Goal: Entertainment & Leisure: Consume media (video, audio)

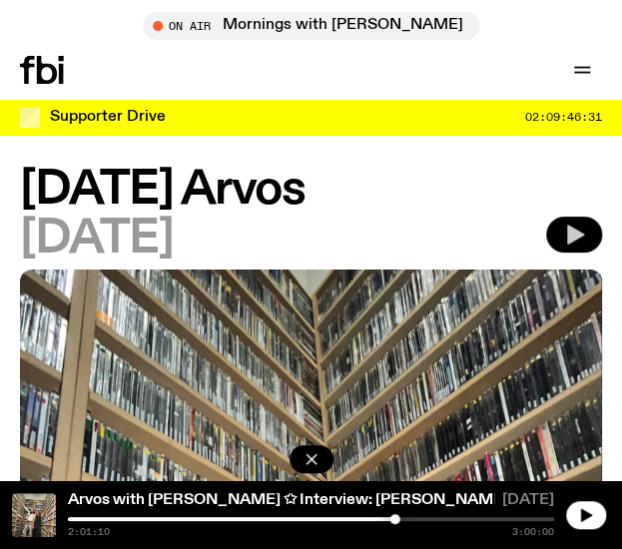
click at [586, 239] on button "button" at bounding box center [574, 235] width 56 height 36
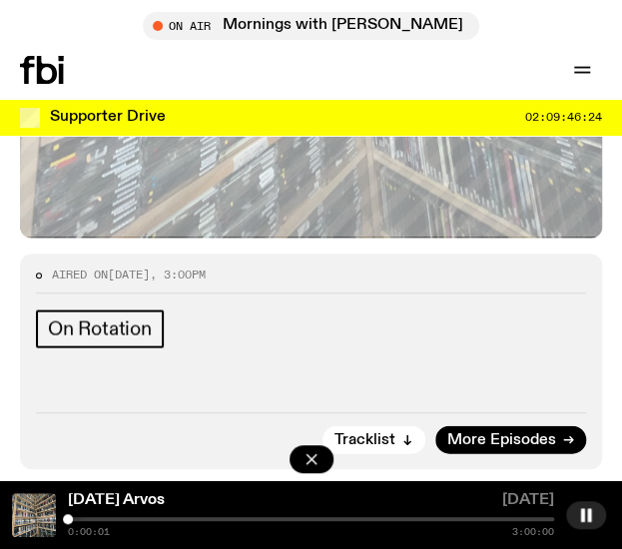
scroll to position [812, 0]
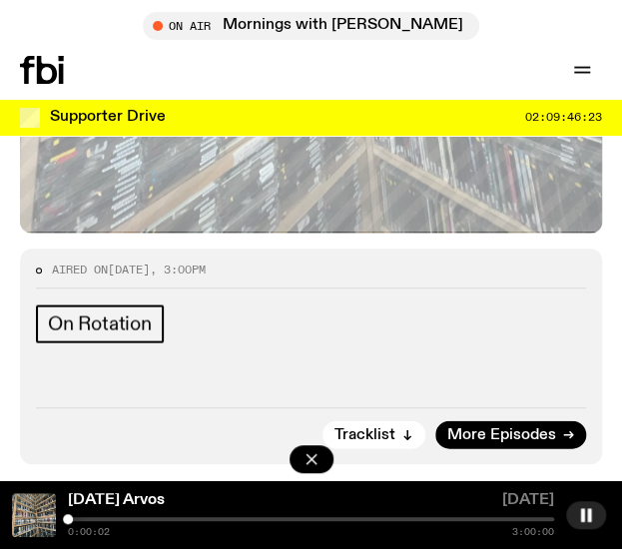
click at [80, 519] on div at bounding box center [311, 519] width 486 height 4
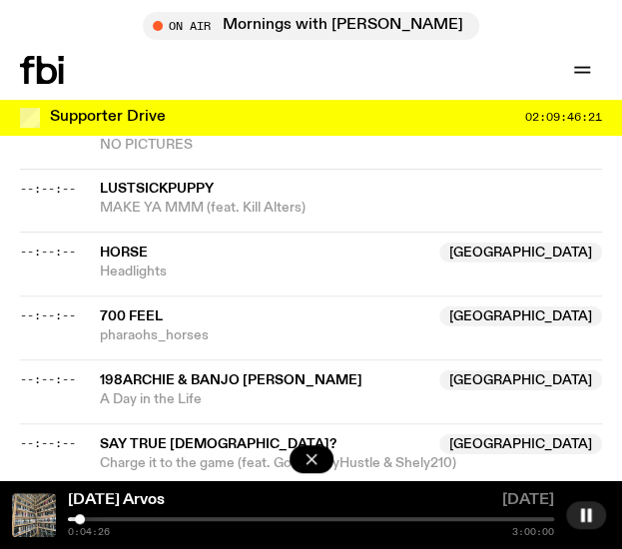
scroll to position [1305, 0]
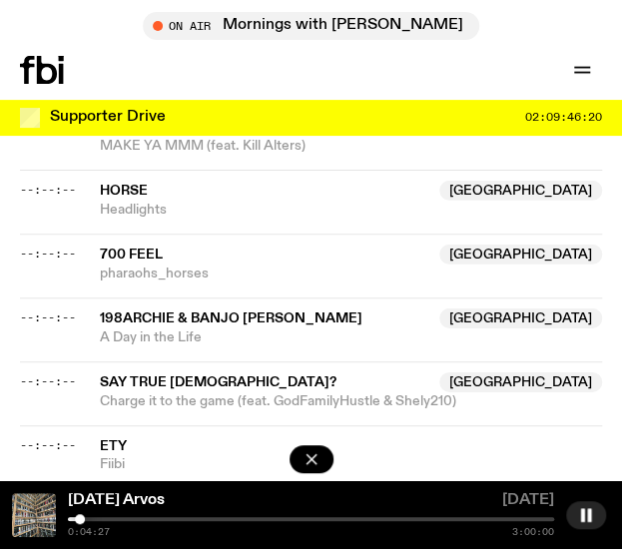
click at [102, 519] on div at bounding box center [311, 519] width 486 height 4
click at [108, 518] on div at bounding box center [311, 519] width 486 height 4
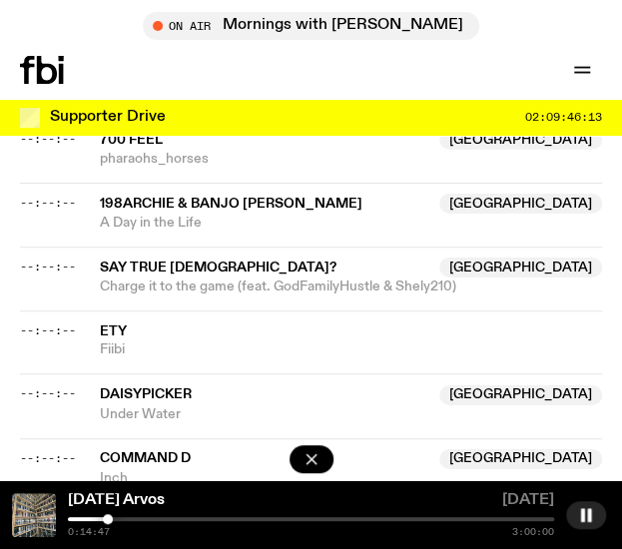
scroll to position [1421, 0]
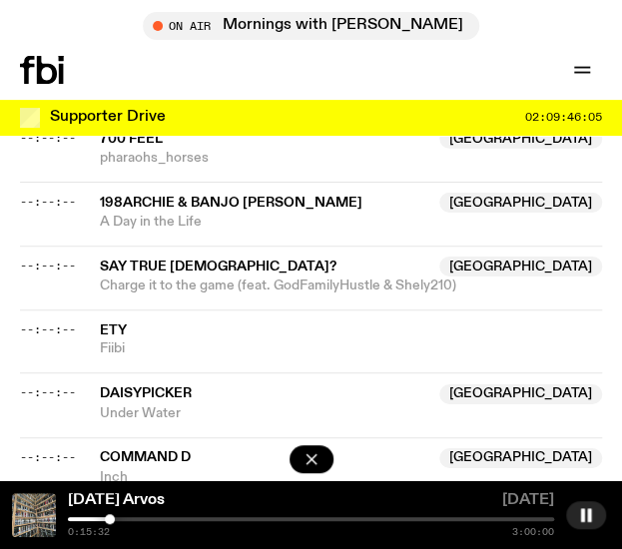
click at [110, 520] on div at bounding box center [110, 519] width 10 height 10
click at [114, 520] on div at bounding box center [114, 519] width 10 height 10
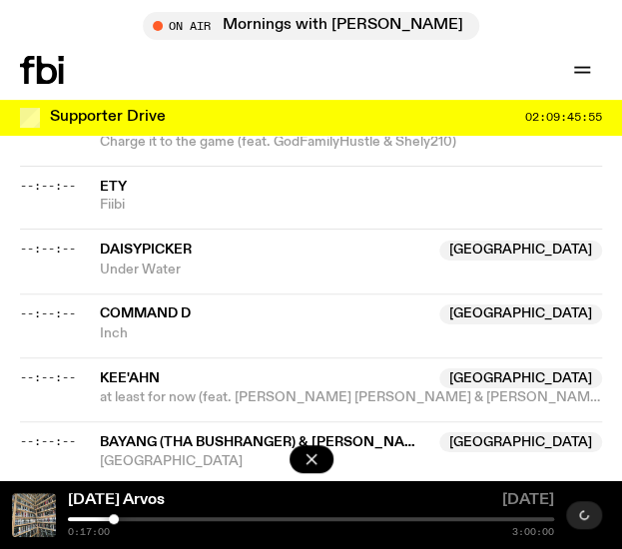
scroll to position [1594, 0]
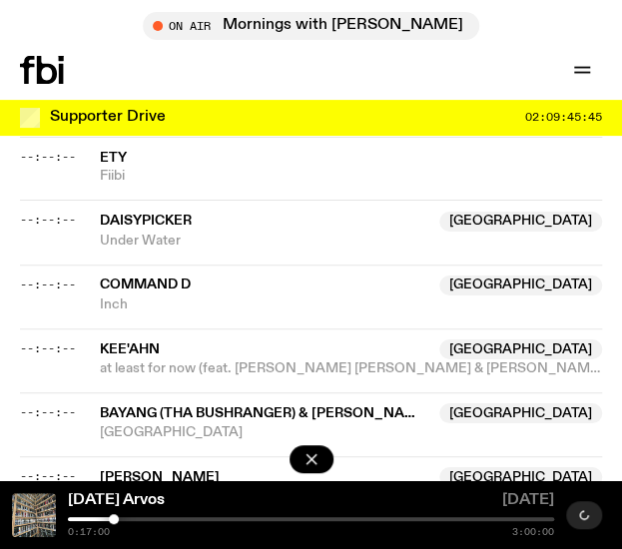
click at [208, 509] on div "[DATE] Arvos" at bounding box center [279, 503] width 430 height 20
click at [290, 451] on div at bounding box center [311, 461] width 44 height 32
click at [311, 458] on icon "button" at bounding box center [311, 459] width 10 height 10
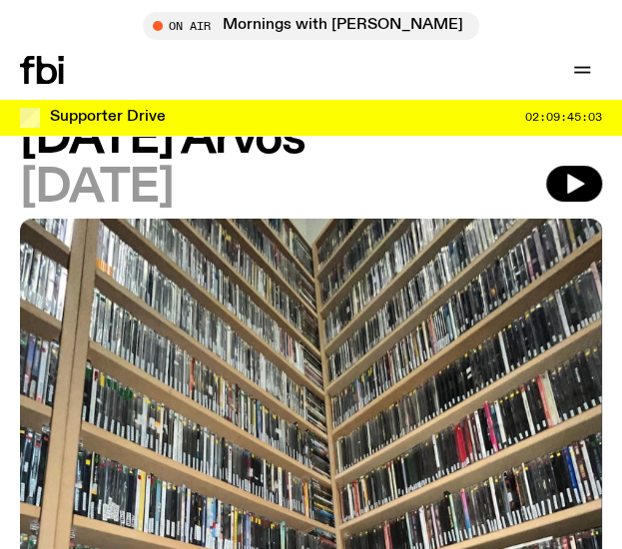
scroll to position [0, 0]
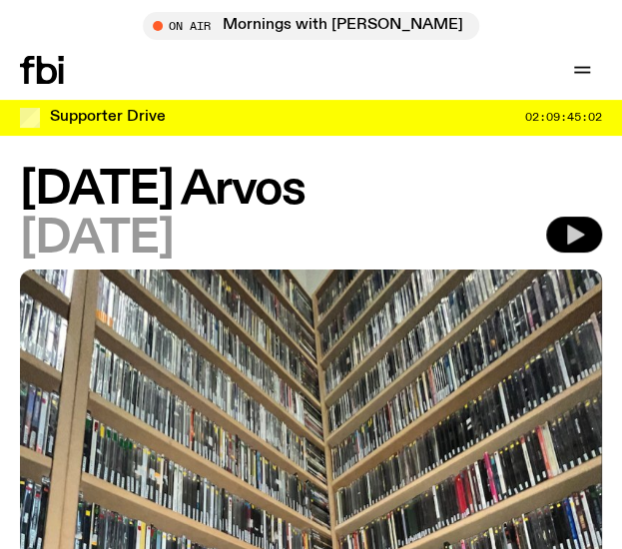
click at [564, 247] on button "button" at bounding box center [574, 235] width 56 height 36
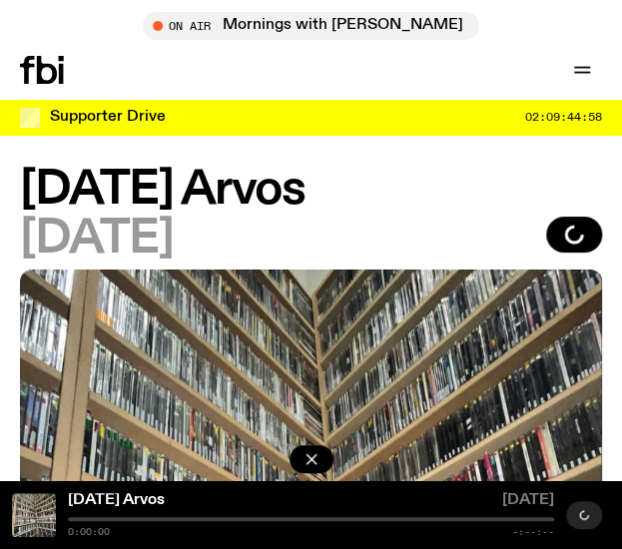
click at [130, 517] on div at bounding box center [311, 519] width 486 height 4
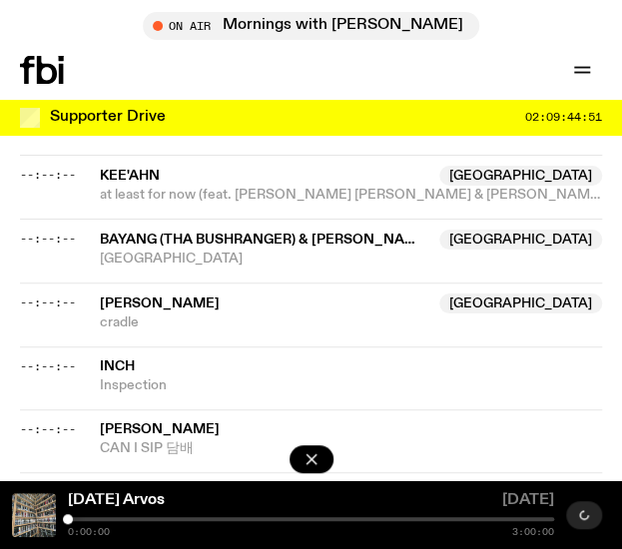
scroll to position [1768, 0]
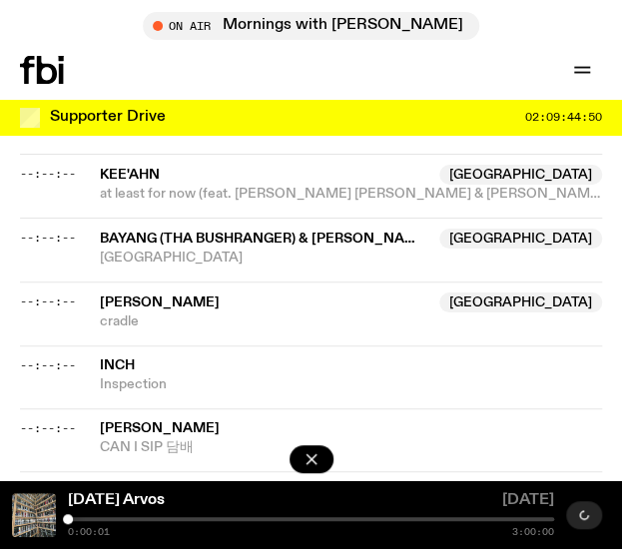
click at [123, 520] on div at bounding box center [311, 519] width 486 height 4
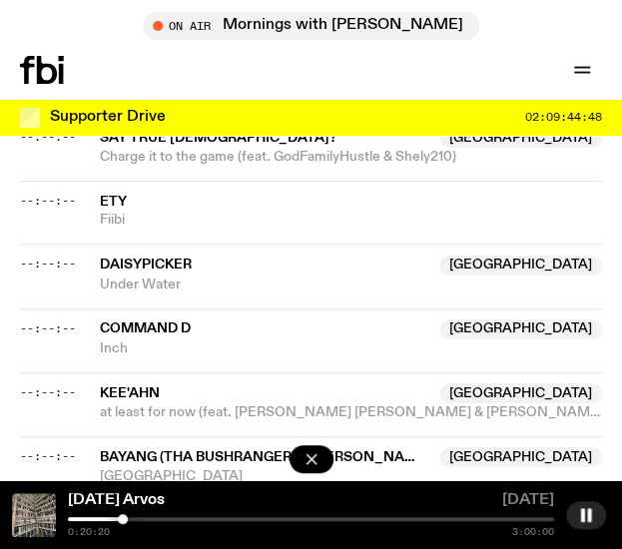
scroll to position [1549, 0]
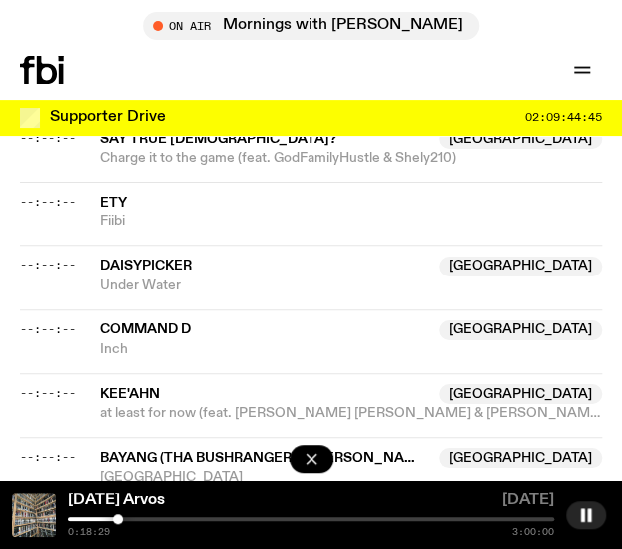
click at [118, 519] on div at bounding box center [118, 519] width 10 height 10
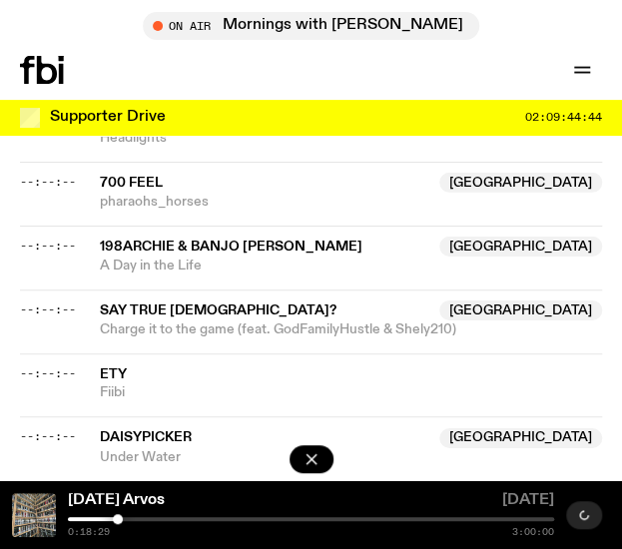
scroll to position [1357, 0]
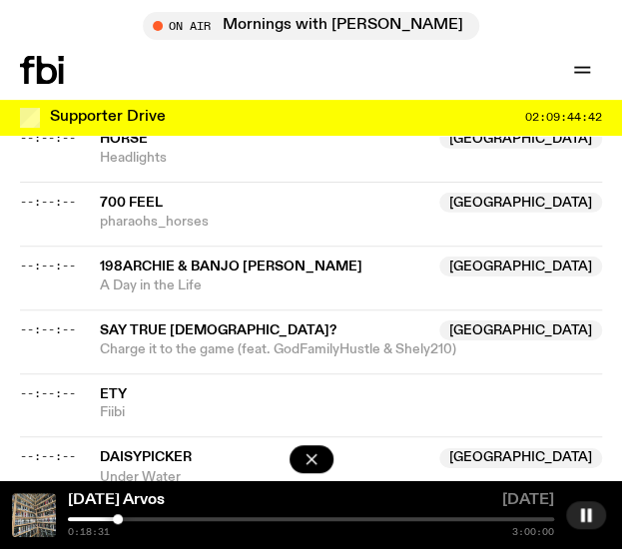
click at [101, 521] on div "0:15:56 3:00:00" at bounding box center [311, 527] width 486 height 20
click at [106, 520] on div at bounding box center [311, 519] width 486 height 4
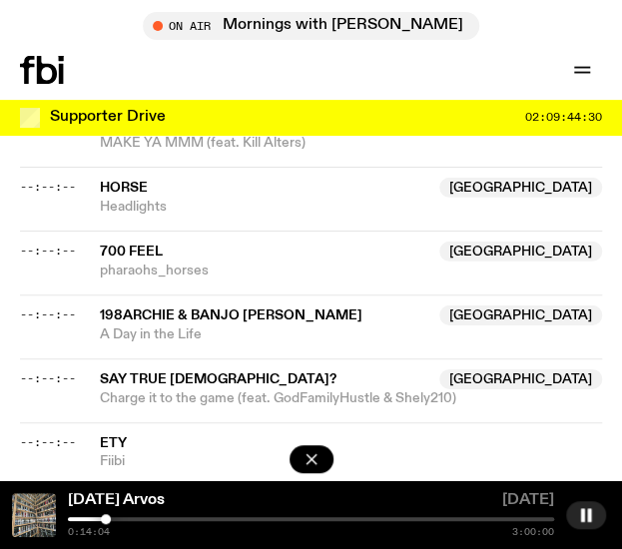
scroll to position [1355, 0]
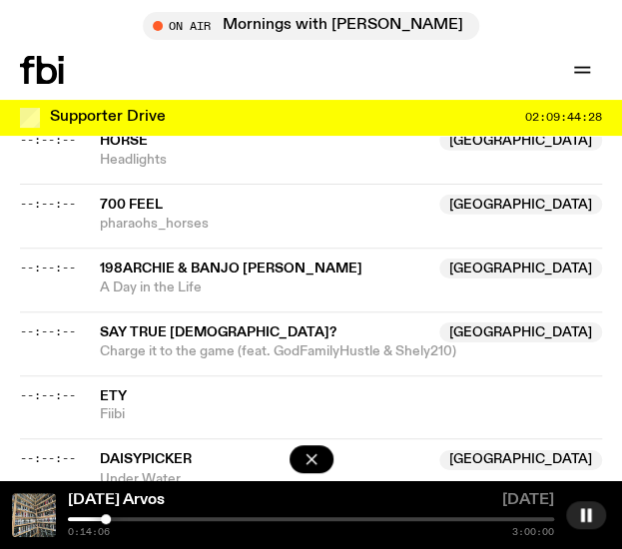
click at [114, 517] on div at bounding box center [311, 519] width 486 height 4
click at [119, 517] on div at bounding box center [311, 519] width 486 height 4
click at [124, 518] on div at bounding box center [311, 519] width 486 height 4
click at [131, 518] on div at bounding box center [311, 519] width 486 height 4
click at [133, 518] on div at bounding box center [133, 519] width 10 height 10
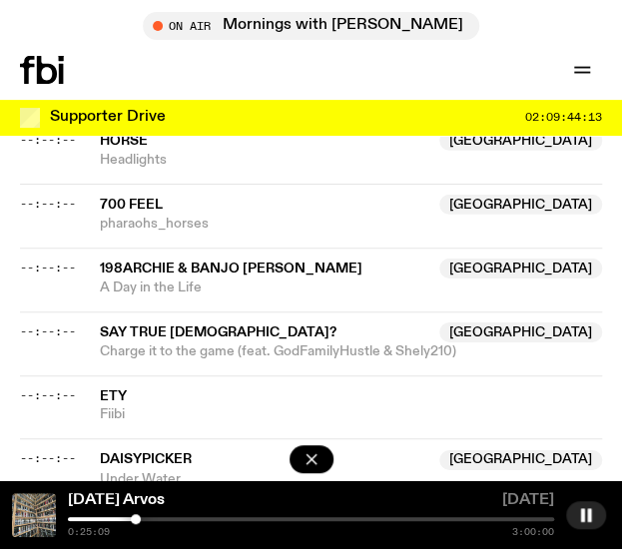
click at [136, 518] on div at bounding box center [136, 519] width 10 height 10
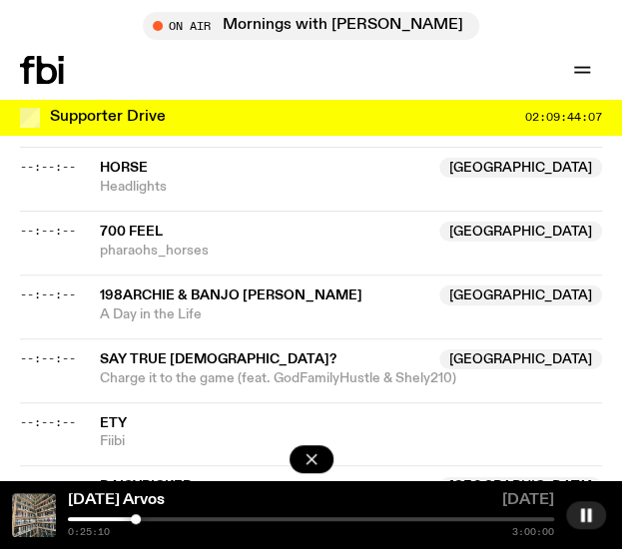
scroll to position [1329, 0]
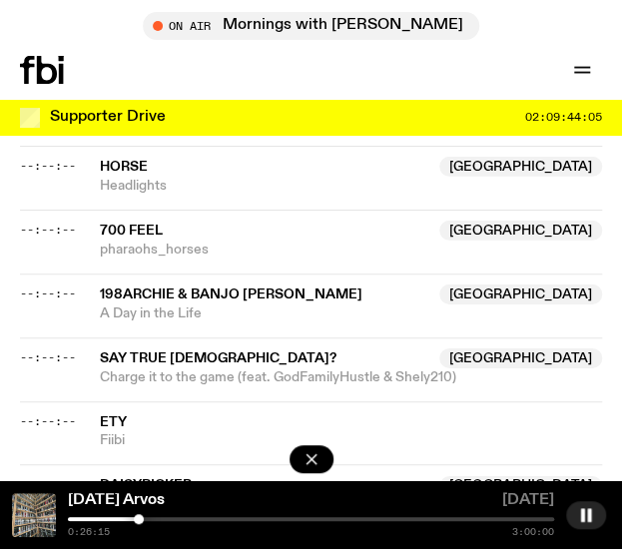
click at [139, 520] on div at bounding box center [139, 519] width 10 height 10
click at [142, 520] on div at bounding box center [139, 519] width 10 height 10
click at [146, 520] on div at bounding box center [146, 519] width 10 height 10
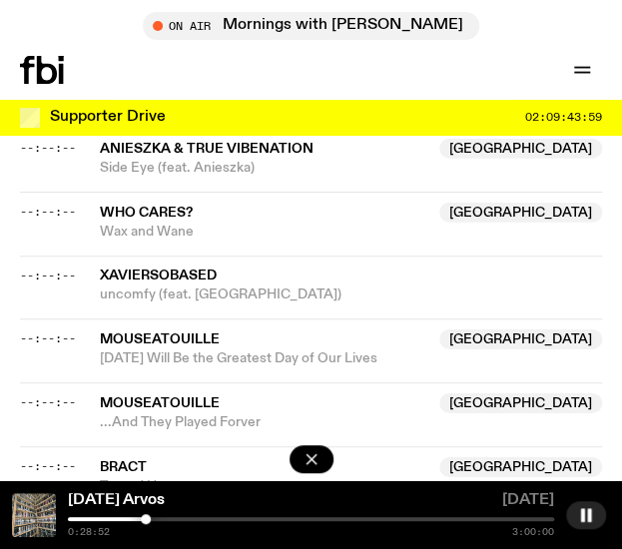
scroll to position [3192, 0]
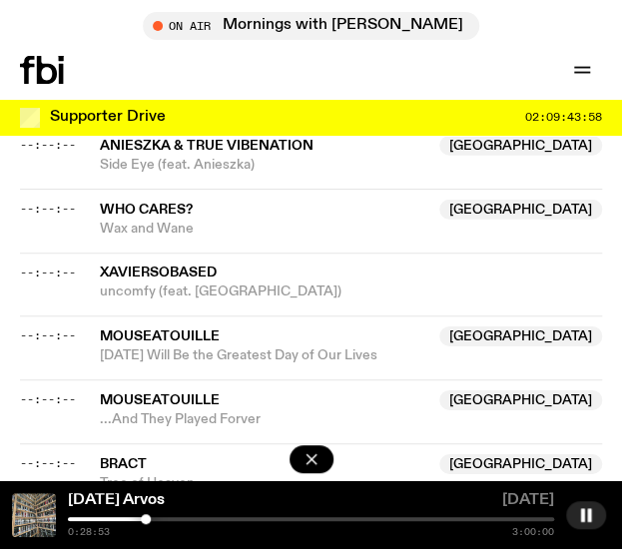
click at [102, 518] on div at bounding box center [102, 519] width 10 height 10
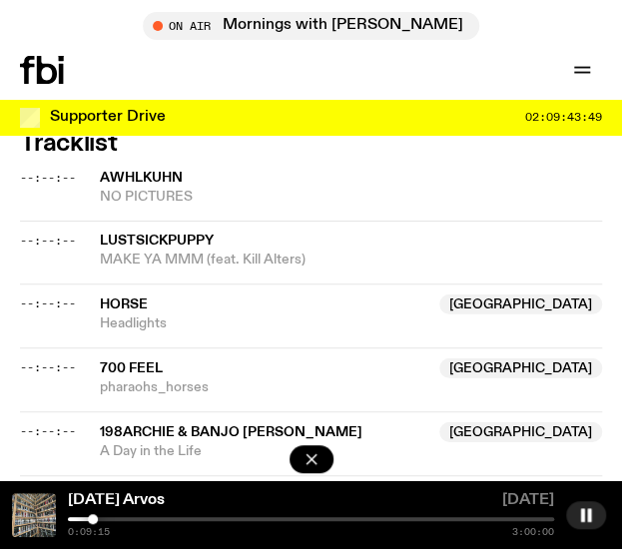
scroll to position [1192, 0]
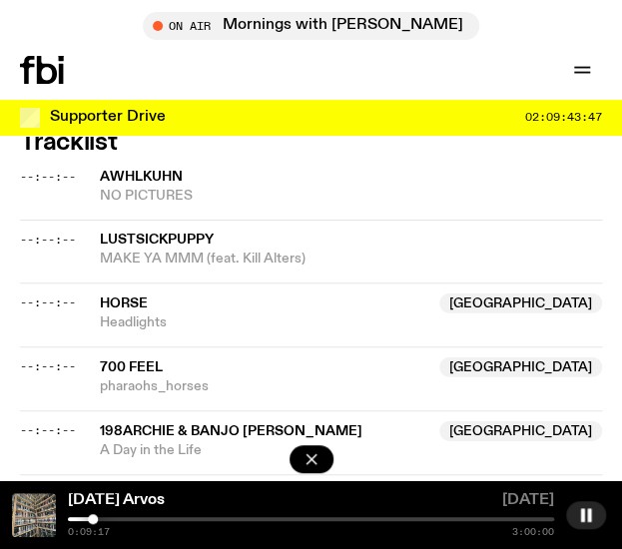
click at [95, 516] on div at bounding box center [93, 519] width 10 height 10
click at [98, 516] on div at bounding box center [98, 519] width 10 height 10
click at [159, 518] on div at bounding box center [311, 519] width 486 height 4
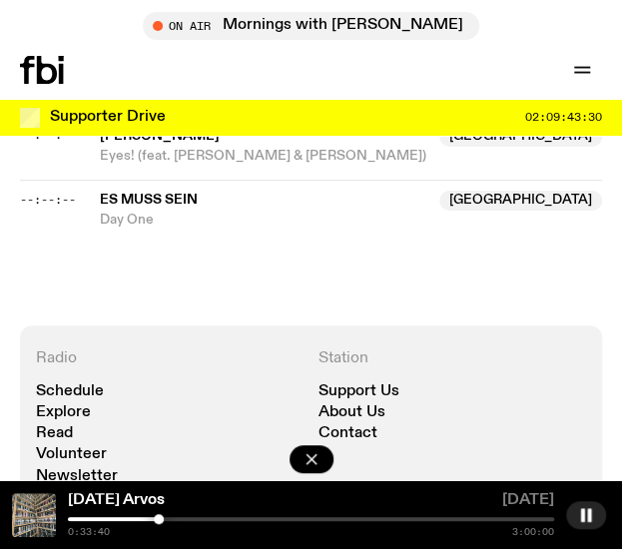
scroll to position [3580, 0]
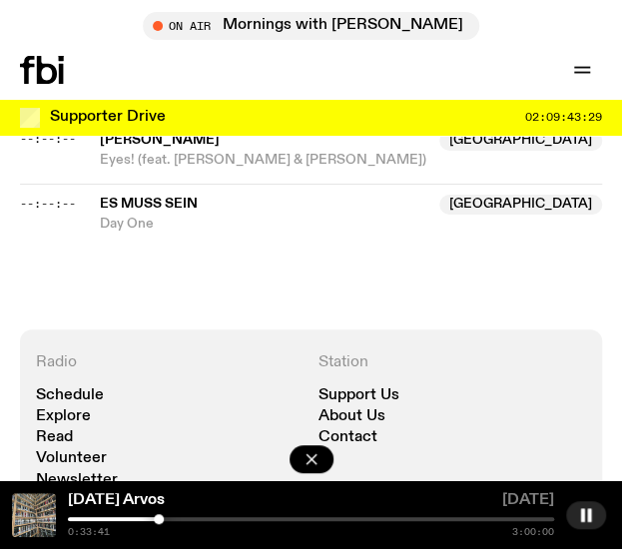
click at [165, 518] on div at bounding box center [311, 519] width 486 height 4
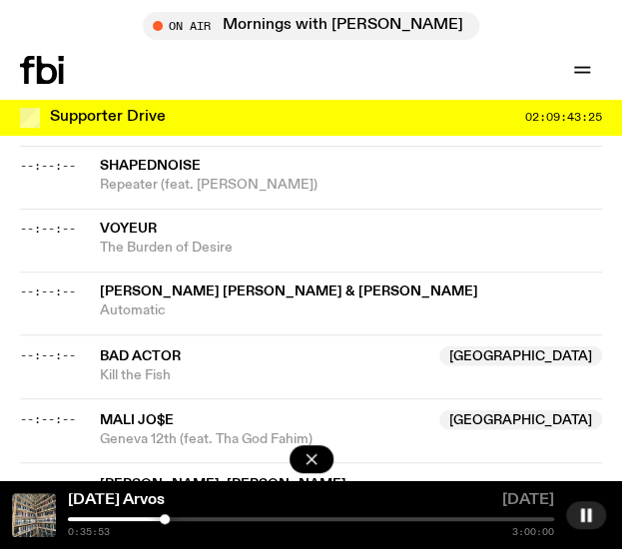
scroll to position [2473, 0]
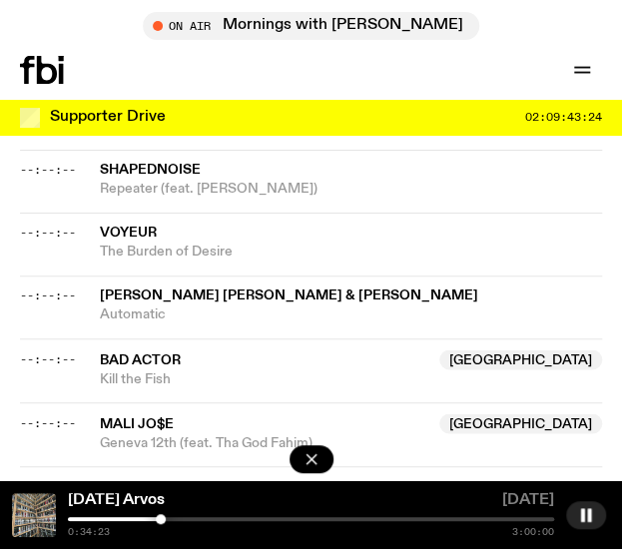
click at [161, 517] on div at bounding box center [161, 519] width 10 height 10
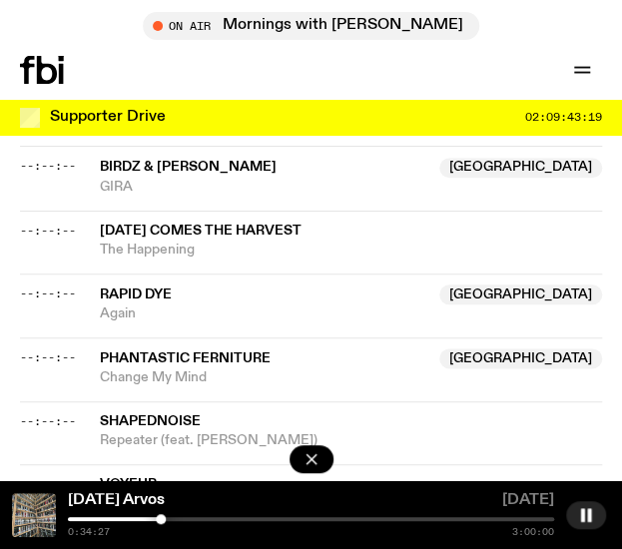
scroll to position [2221, 0]
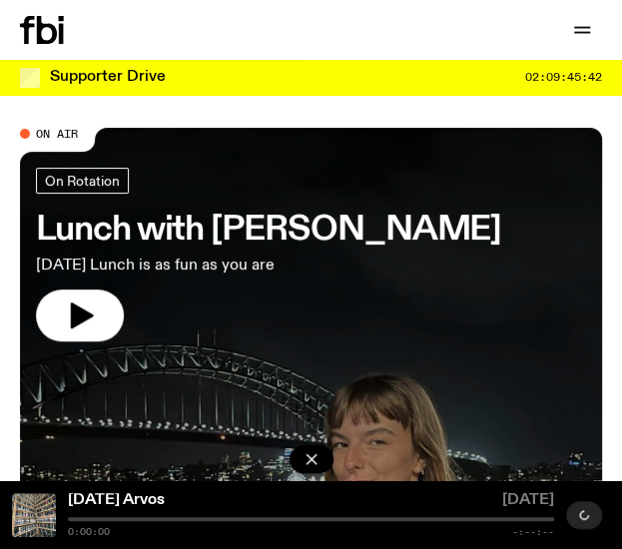
click at [251, 223] on h3 "Lunch with [PERSON_NAME]" at bounding box center [268, 230] width 465 height 32
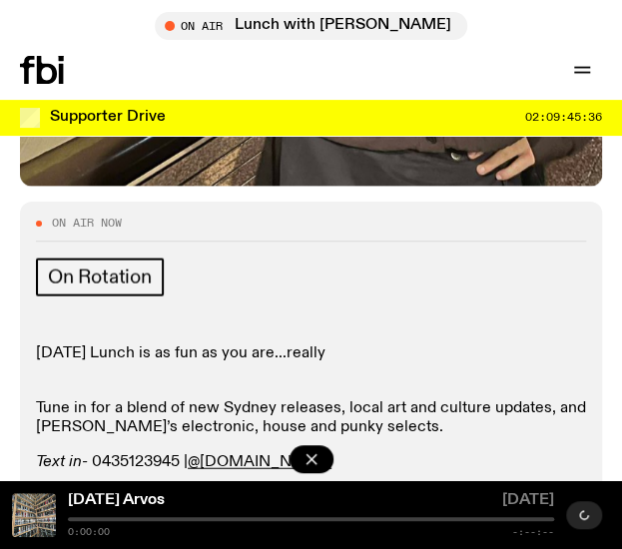
scroll to position [798, 0]
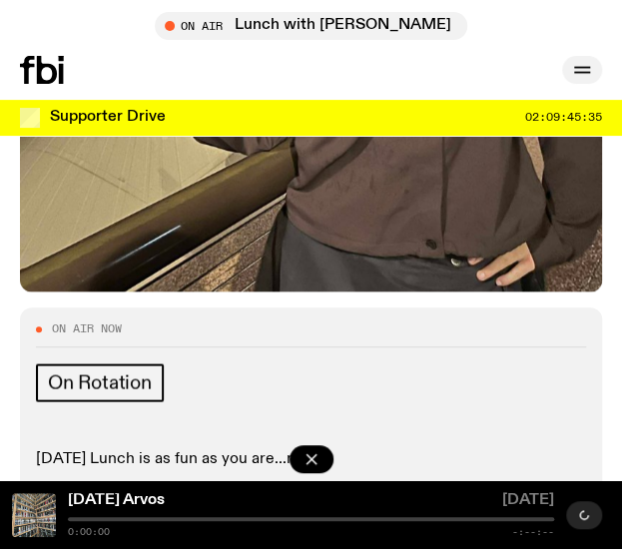
click at [571, 71] on icon "button" at bounding box center [582, 70] width 24 height 24
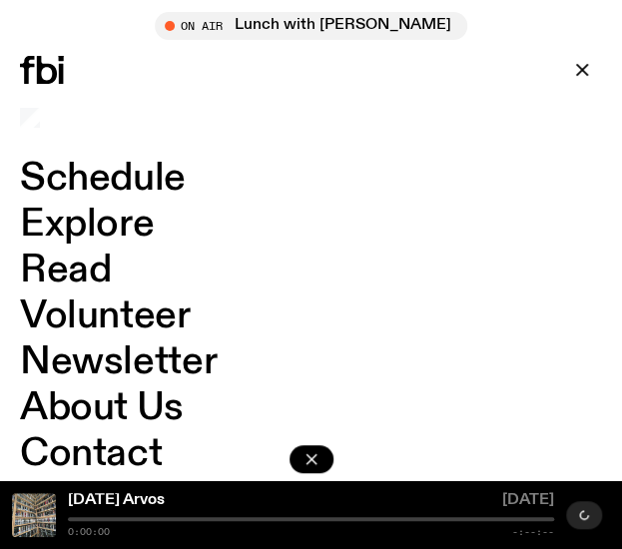
click at [72, 167] on link "Schedule" at bounding box center [103, 179] width 166 height 38
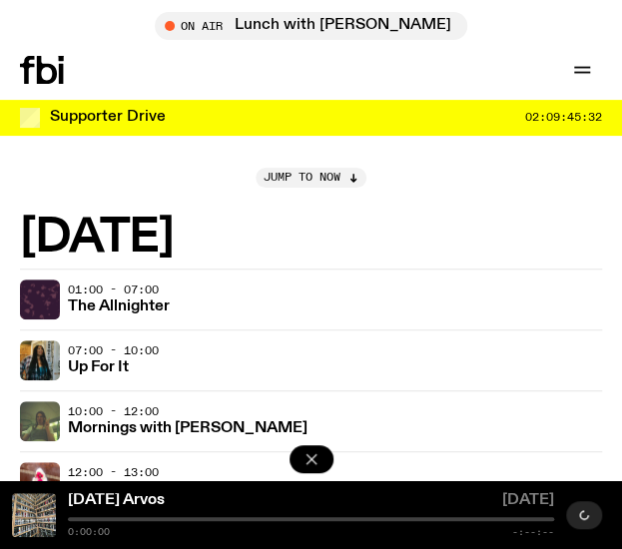
click at [309, 462] on icon "button" at bounding box center [311, 459] width 20 height 20
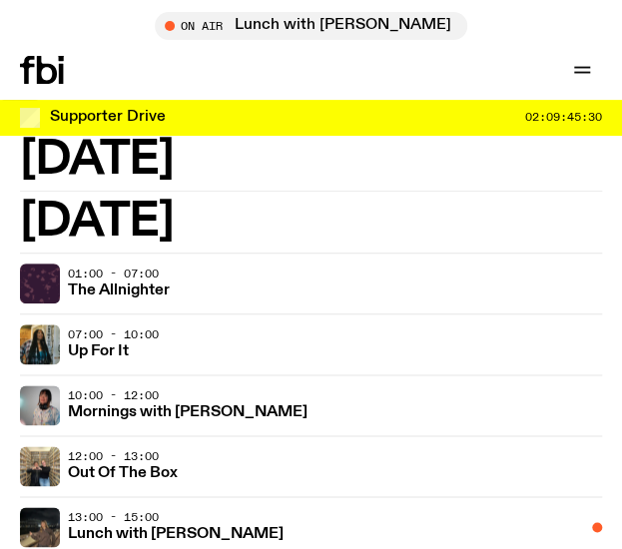
scroll to position [2218, 0]
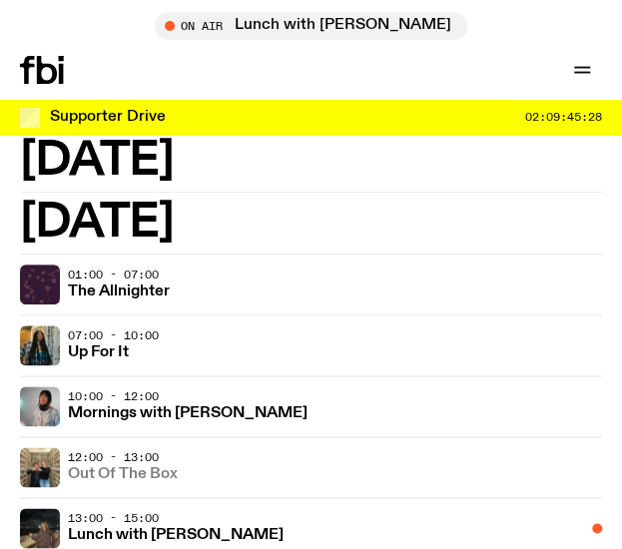
click at [107, 467] on h3 "Out Of The Box" at bounding box center [123, 474] width 110 height 15
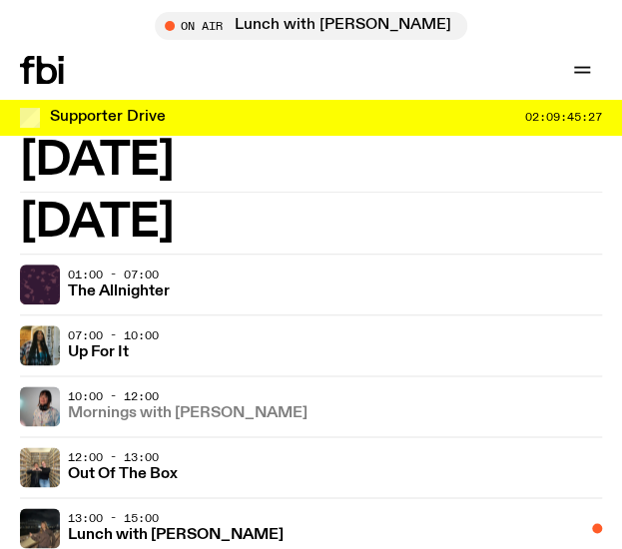
click at [188, 406] on h3 "Mornings with [PERSON_NAME]" at bounding box center [187, 413] width 239 height 15
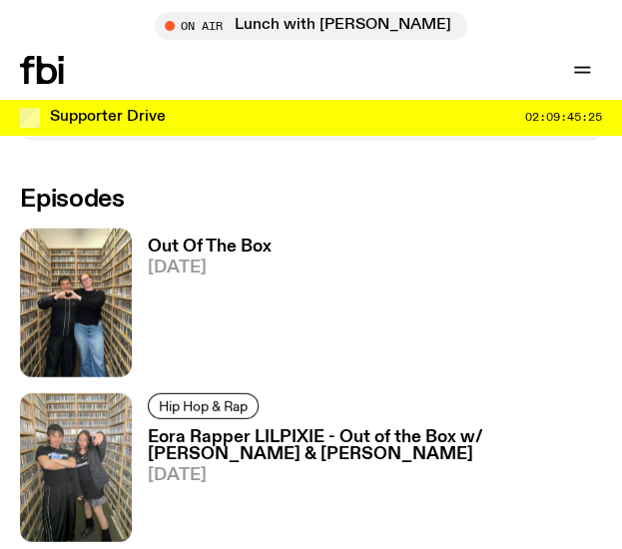
scroll to position [1079, 0]
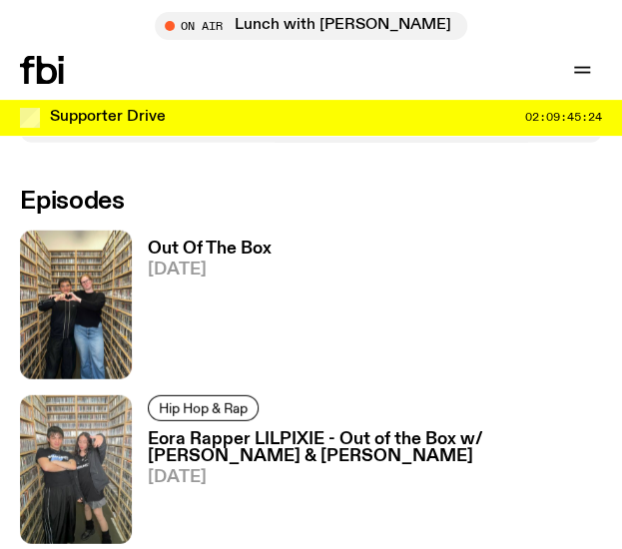
click at [217, 250] on h3 "Out Of The Box" at bounding box center [210, 248] width 124 height 17
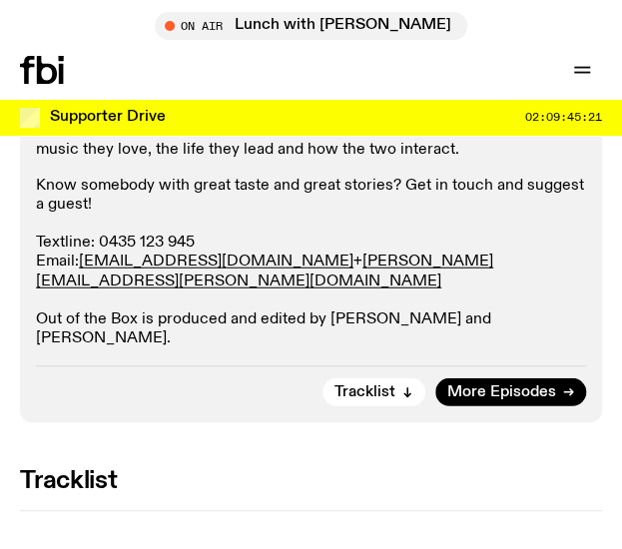
scroll to position [1080, 0]
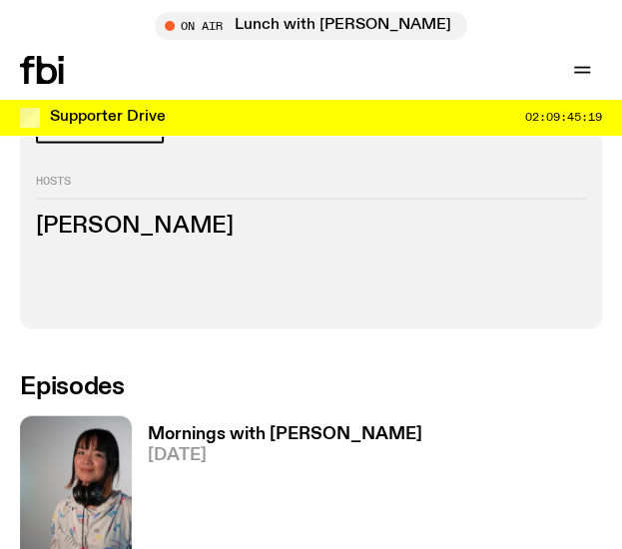
scroll to position [830, 0]
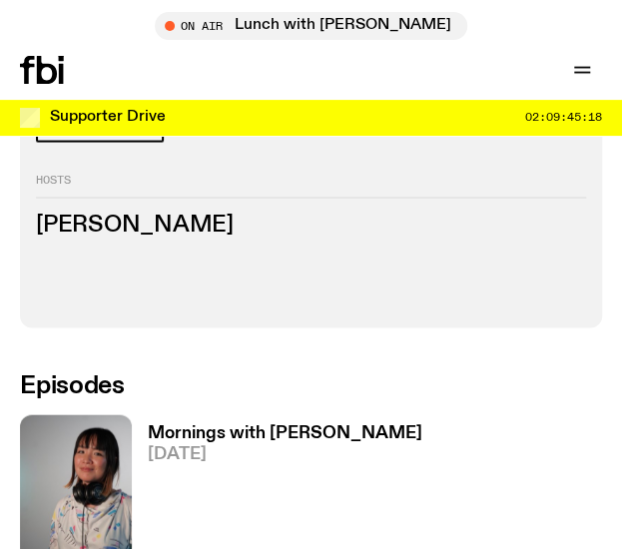
click at [245, 424] on link "Mornings with Kana Frazer 25.09.25" at bounding box center [277, 493] width 290 height 139
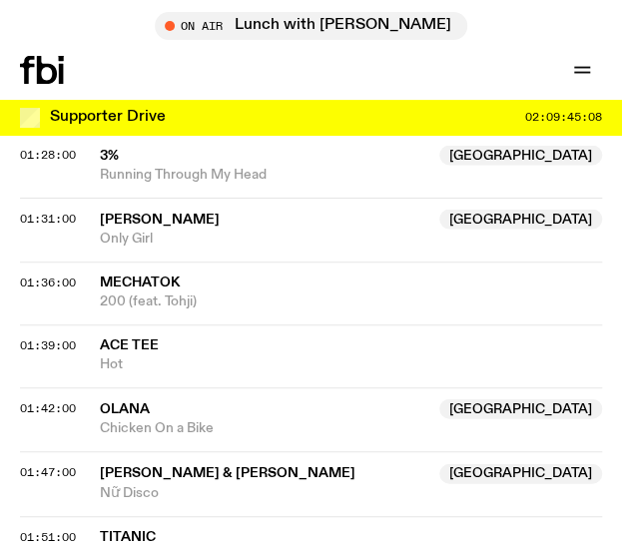
scroll to position [2718, 0]
